Goal: Transaction & Acquisition: Register for event/course

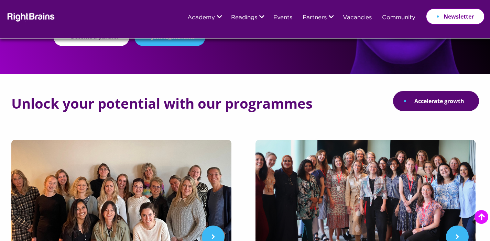
scroll to position [145, 0]
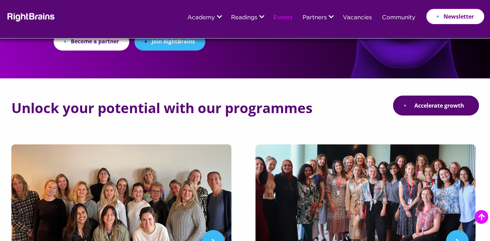
click at [278, 19] on link "Events" at bounding box center [282, 18] width 19 height 6
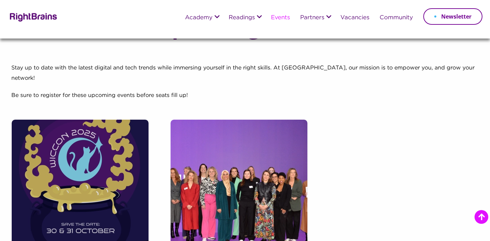
scroll to position [194, 0]
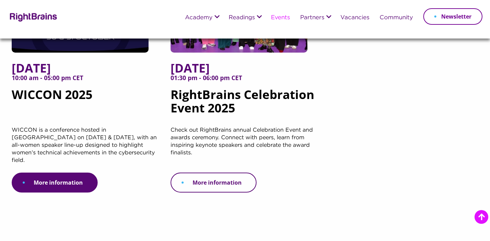
click at [230, 173] on link "More information" at bounding box center [214, 183] width 86 height 20
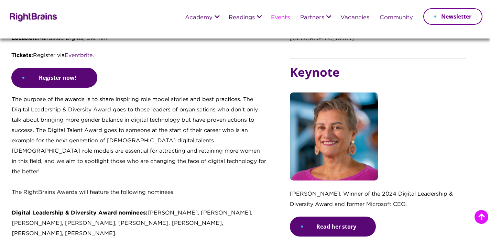
scroll to position [411, 0]
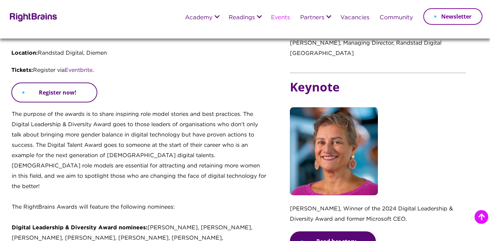
click at [48, 94] on link "Register now!" at bounding box center [54, 93] width 86 height 20
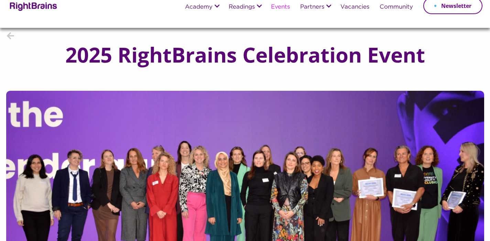
scroll to position [0, 0]
